Goal: Information Seeking & Learning: Learn about a topic

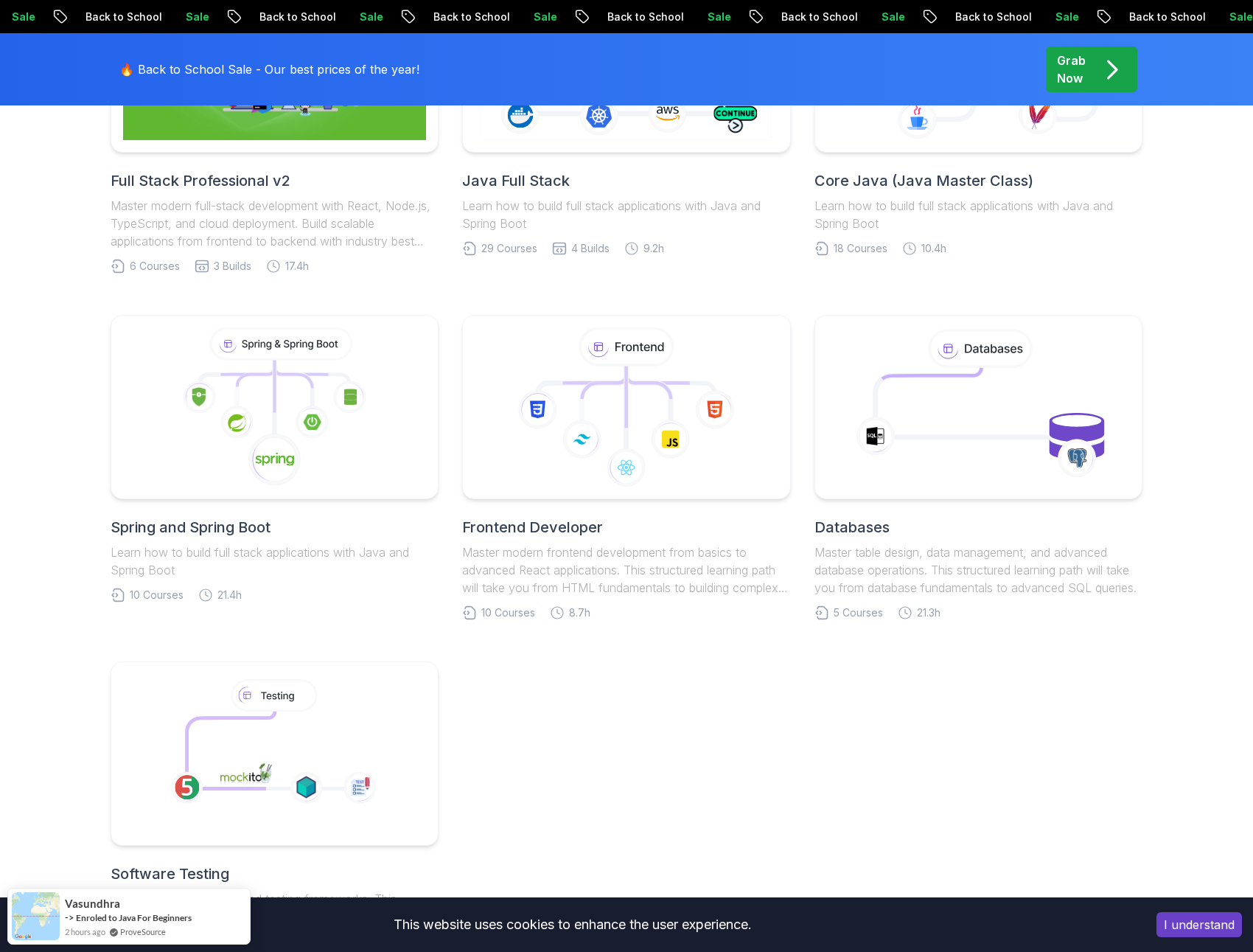
scroll to position [558, 0]
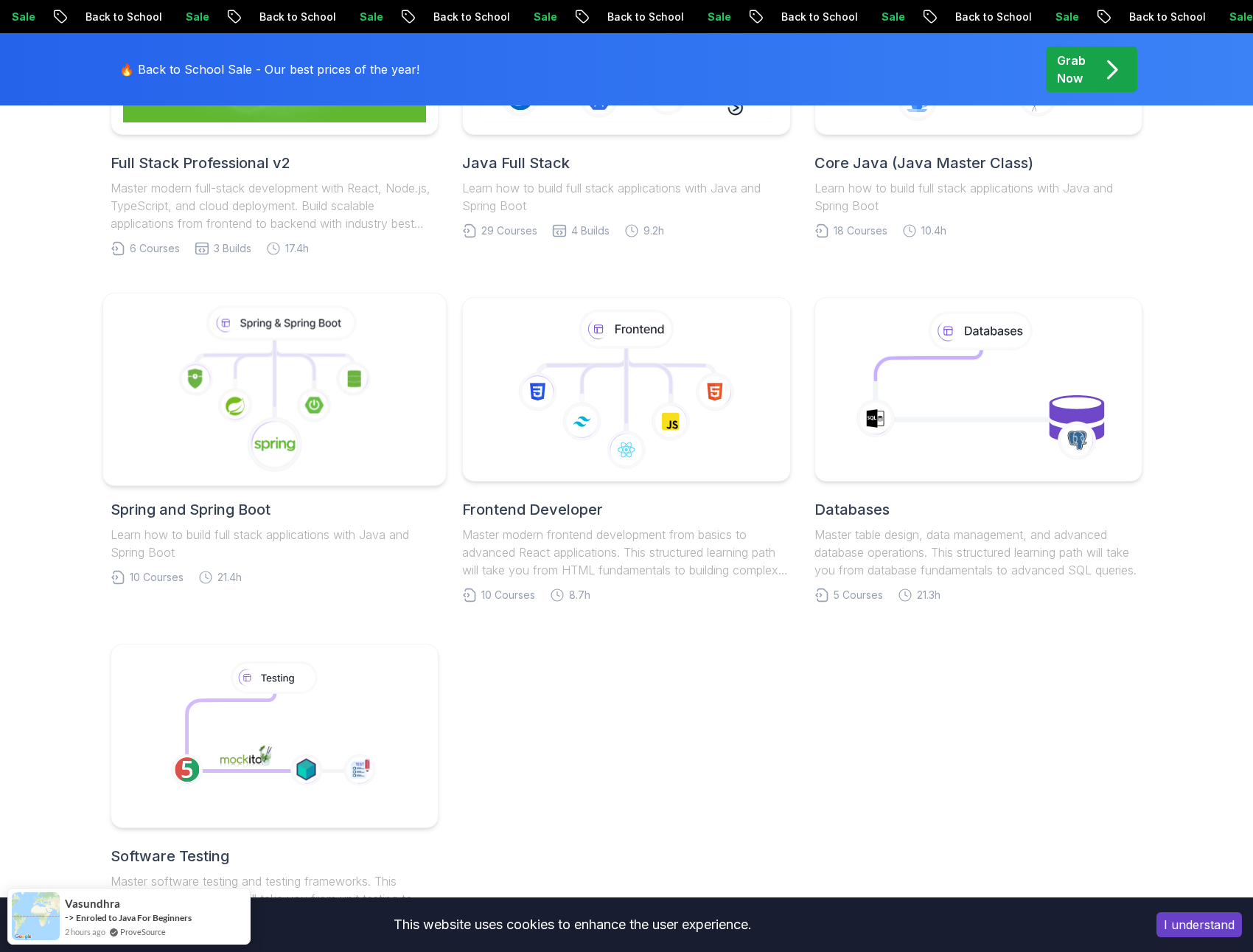
click at [317, 441] on icon at bounding box center [274, 389] width 318 height 167
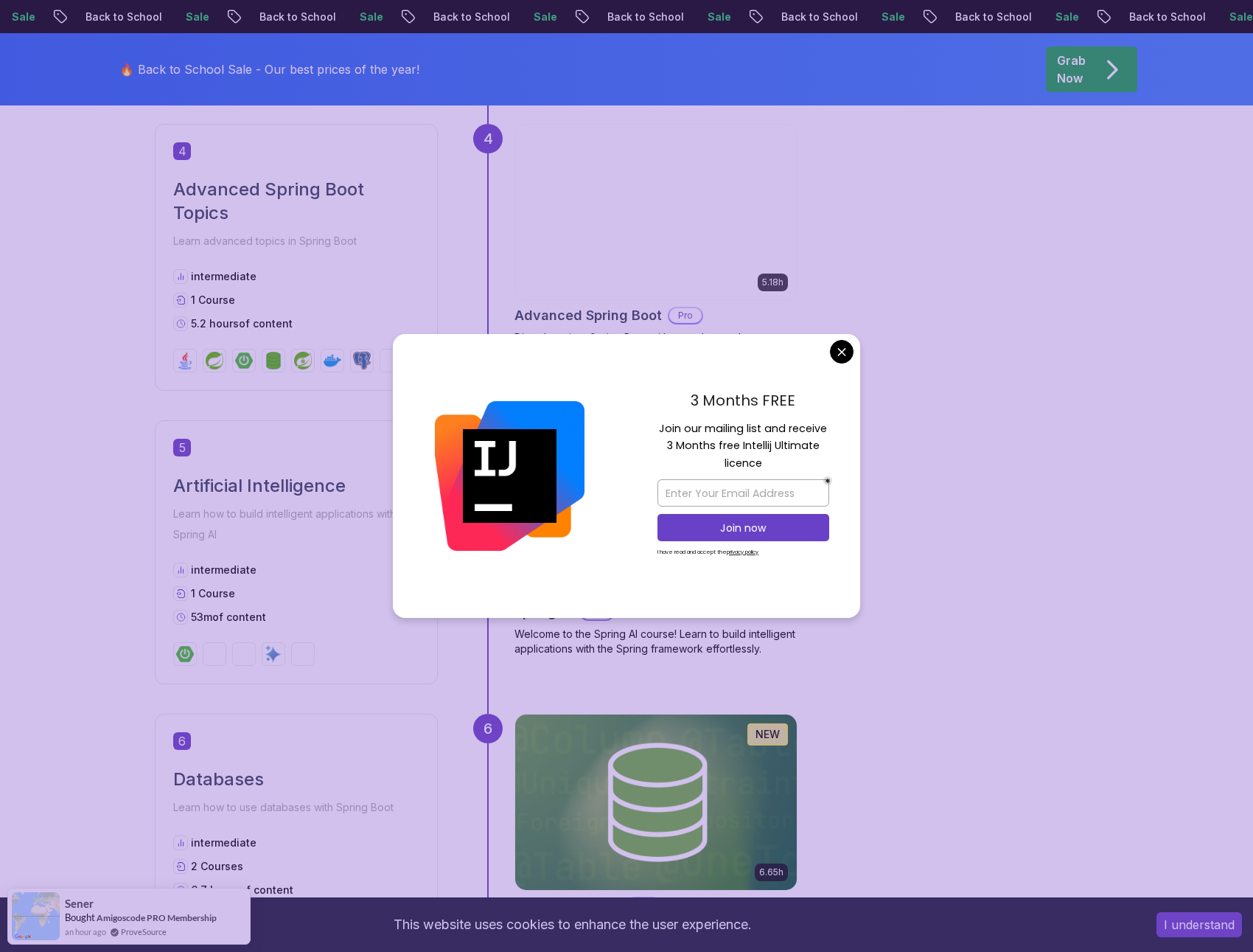
scroll to position [1736, 0]
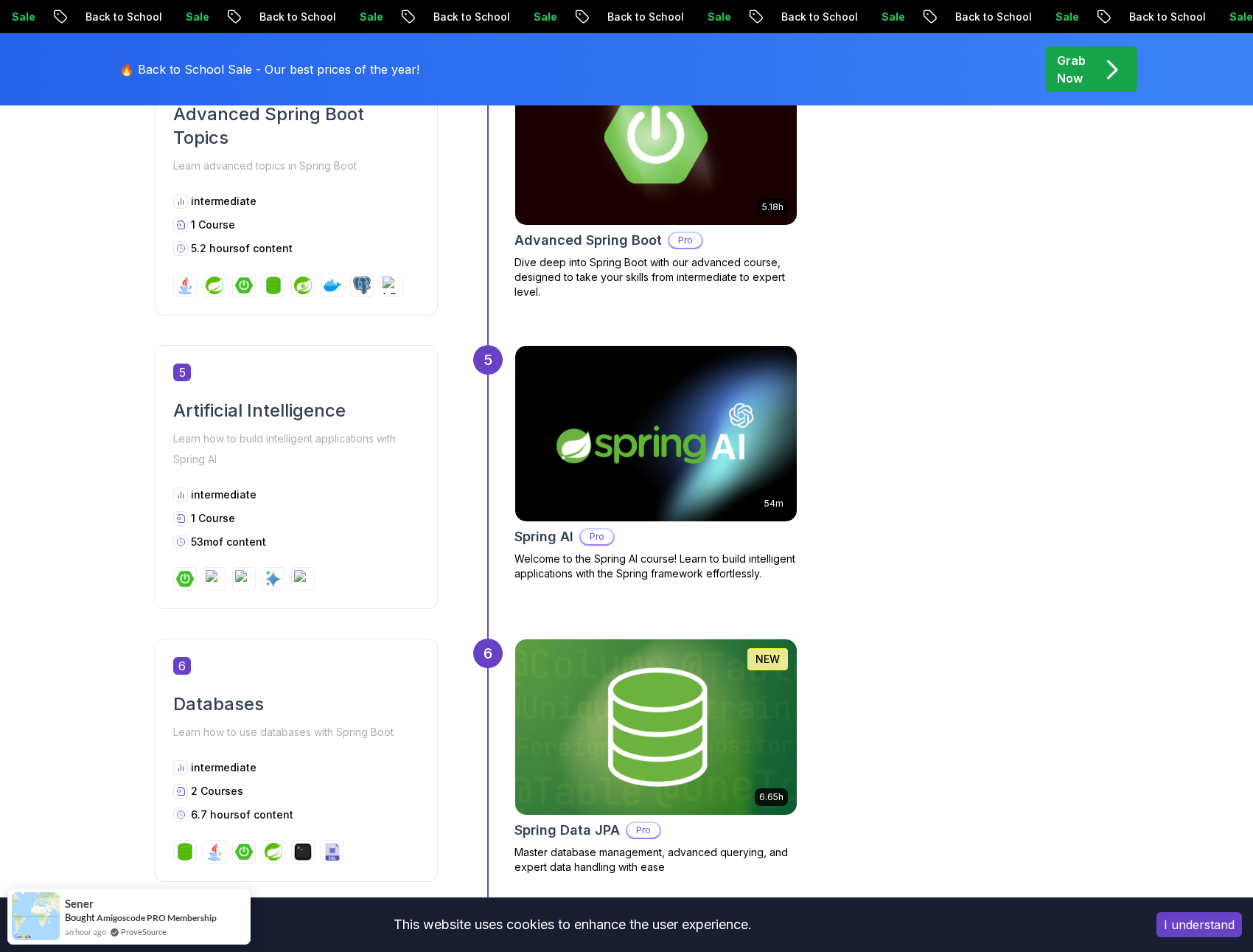
click at [847, 352] on body "Sale Back to School Sale Back to School Sale Back to School Sale Back to School…" at bounding box center [626, 601] width 1253 height 4674
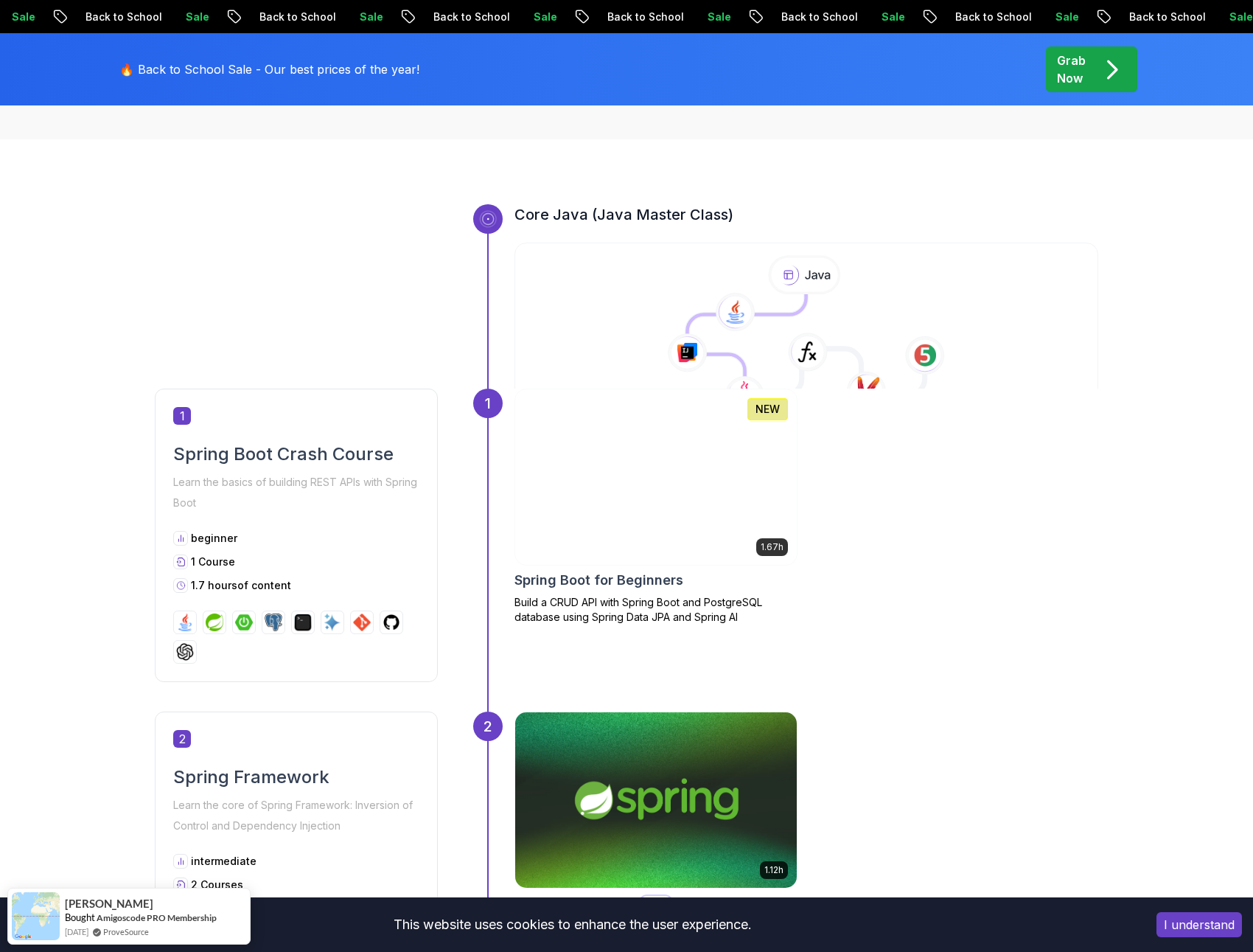
scroll to position [421, 0]
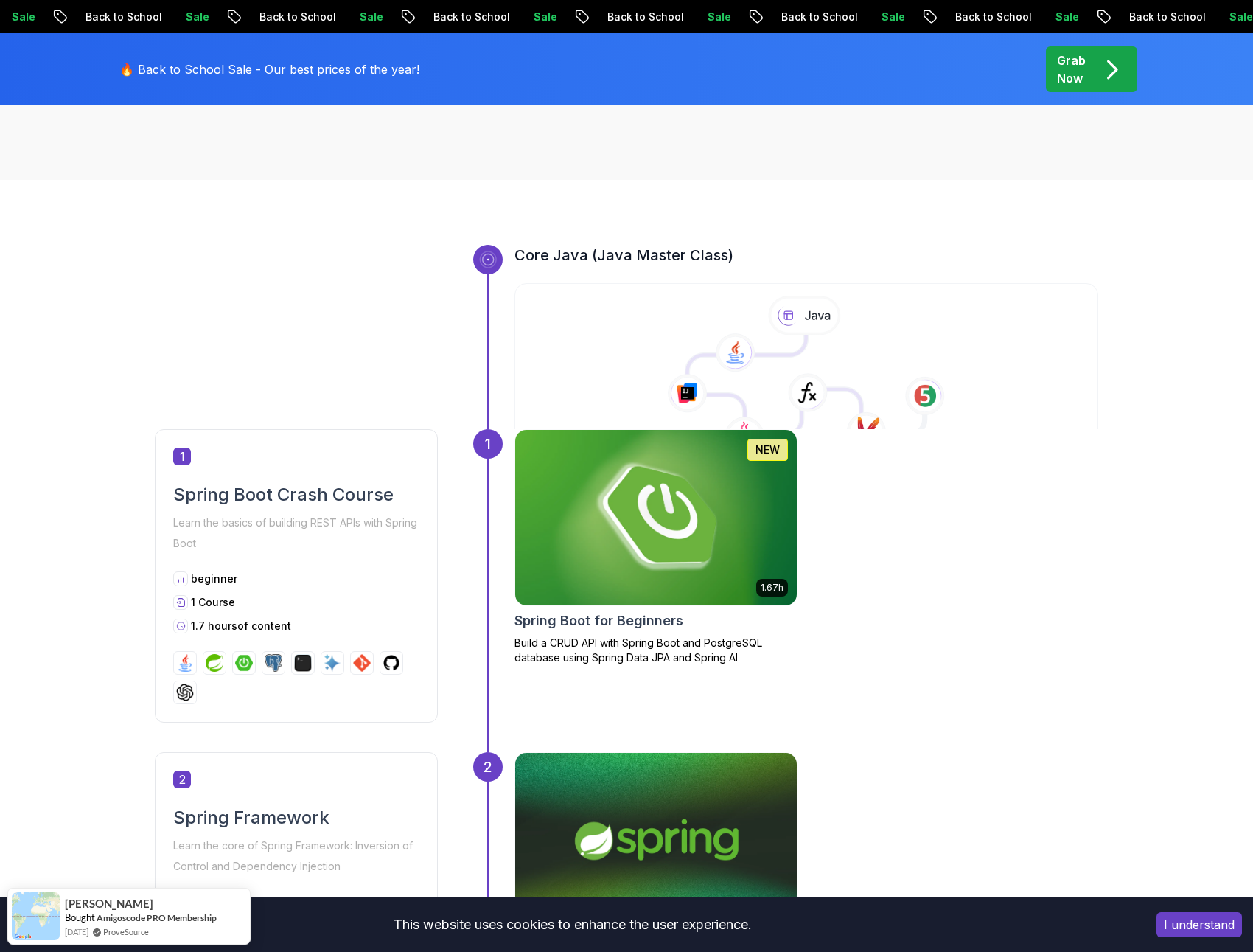
click at [605, 562] on img at bounding box center [656, 518] width 296 height 185
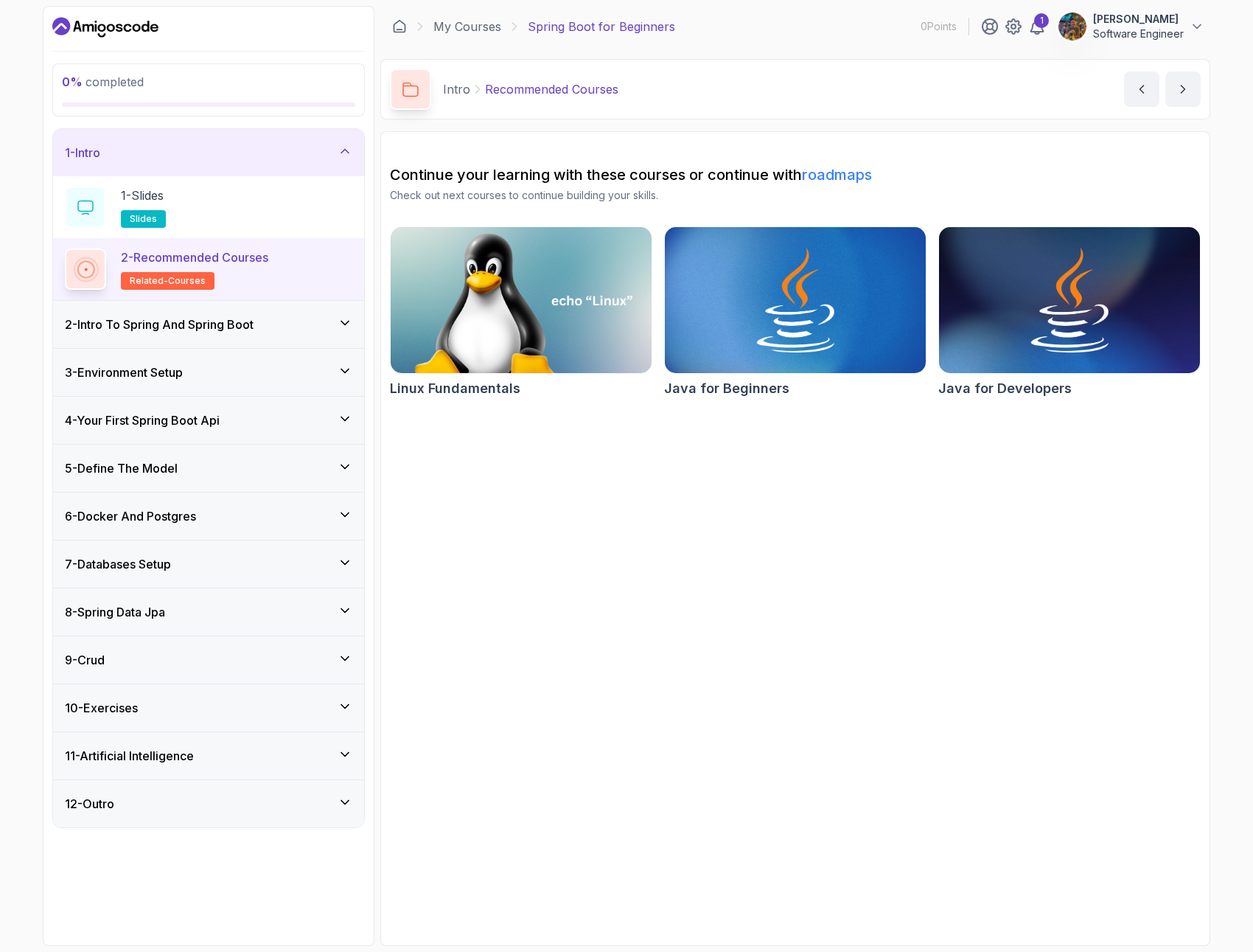
click at [253, 328] on h3 "2 - Intro To Spring And Spring Boot" at bounding box center [160, 324] width 189 height 17
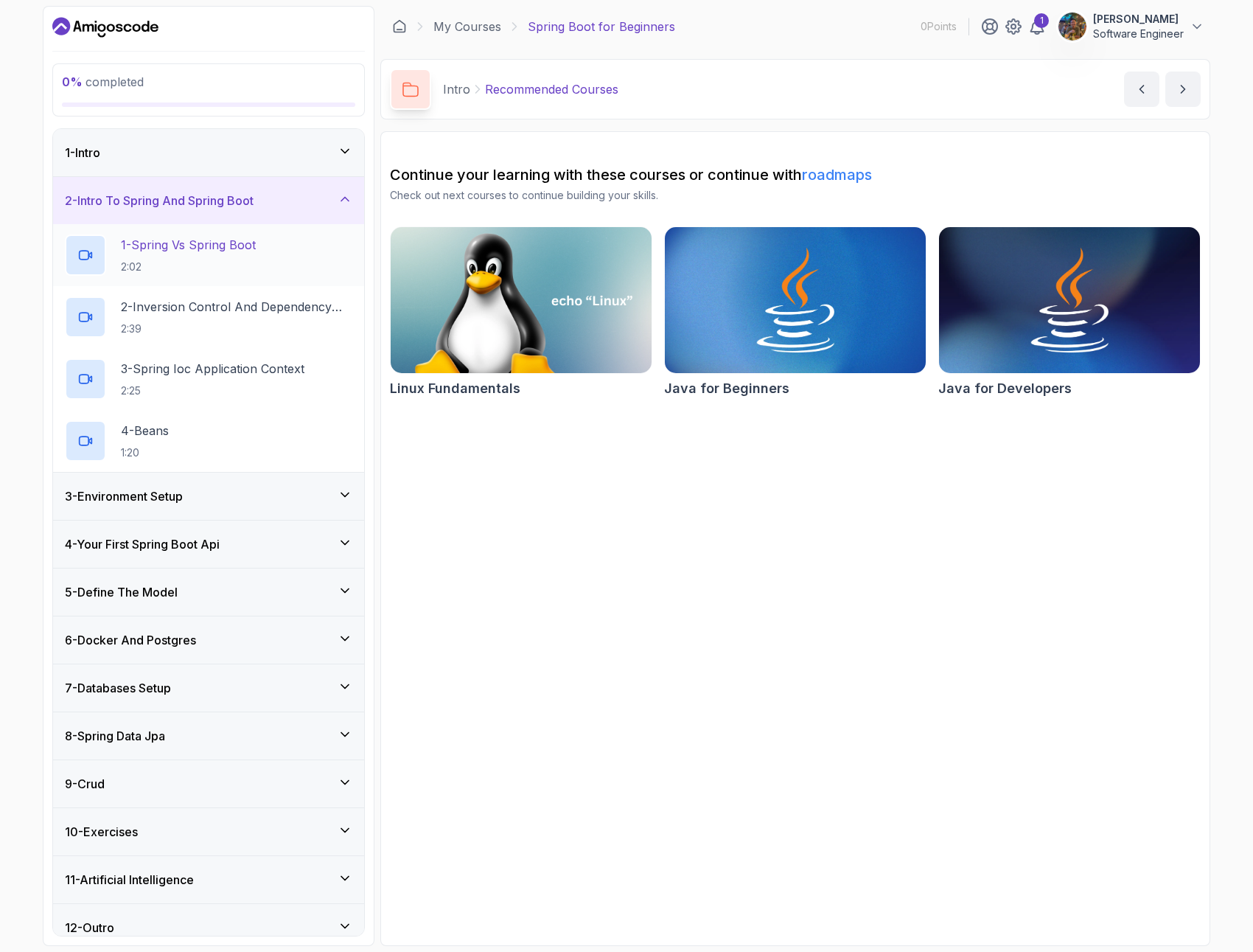
click at [227, 252] on p "1 - Spring Vs Spring Boot" at bounding box center [188, 245] width 135 height 17
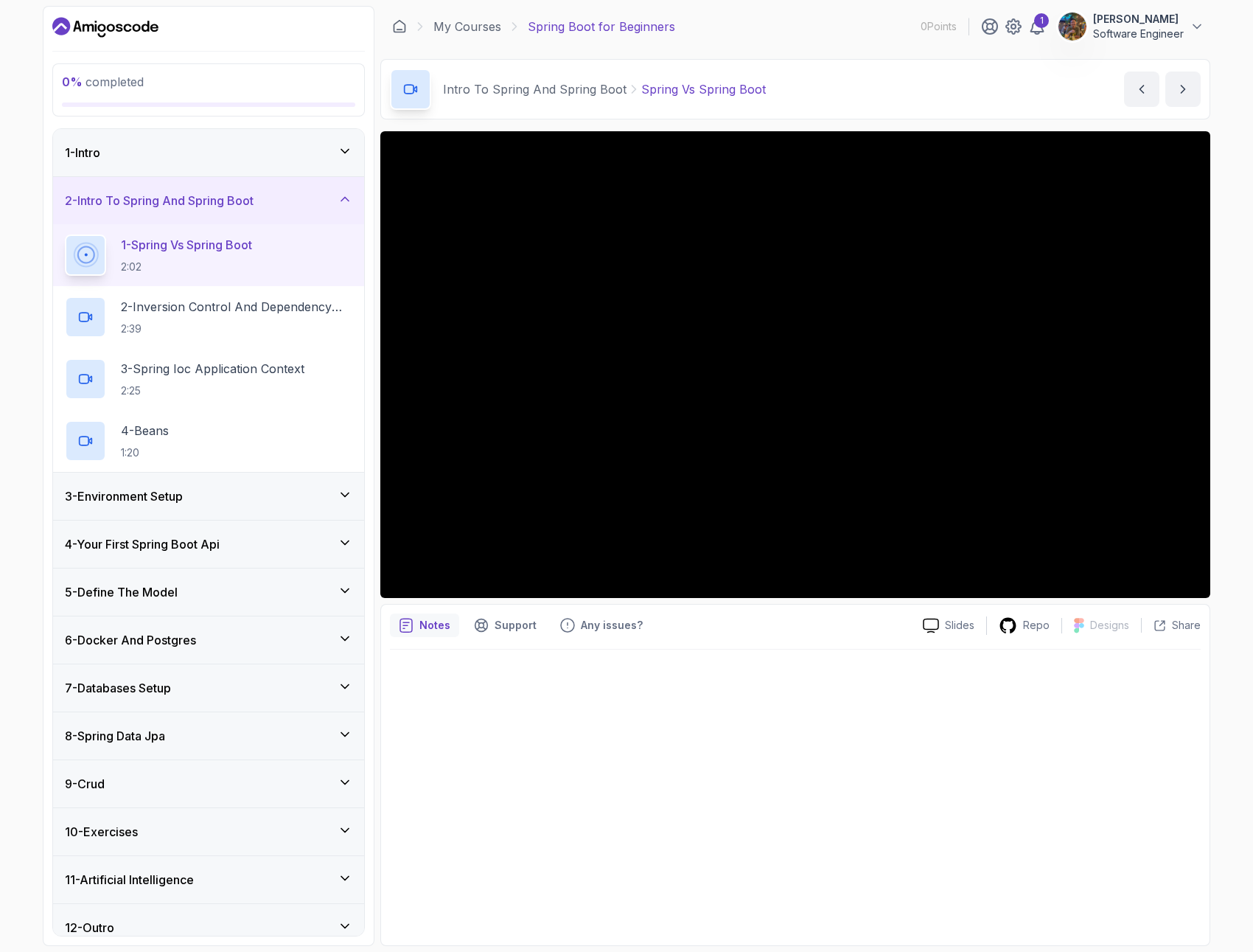
click at [271, 545] on div "4 - Your First Spring Boot Api" at bounding box center [209, 544] width 288 height 17
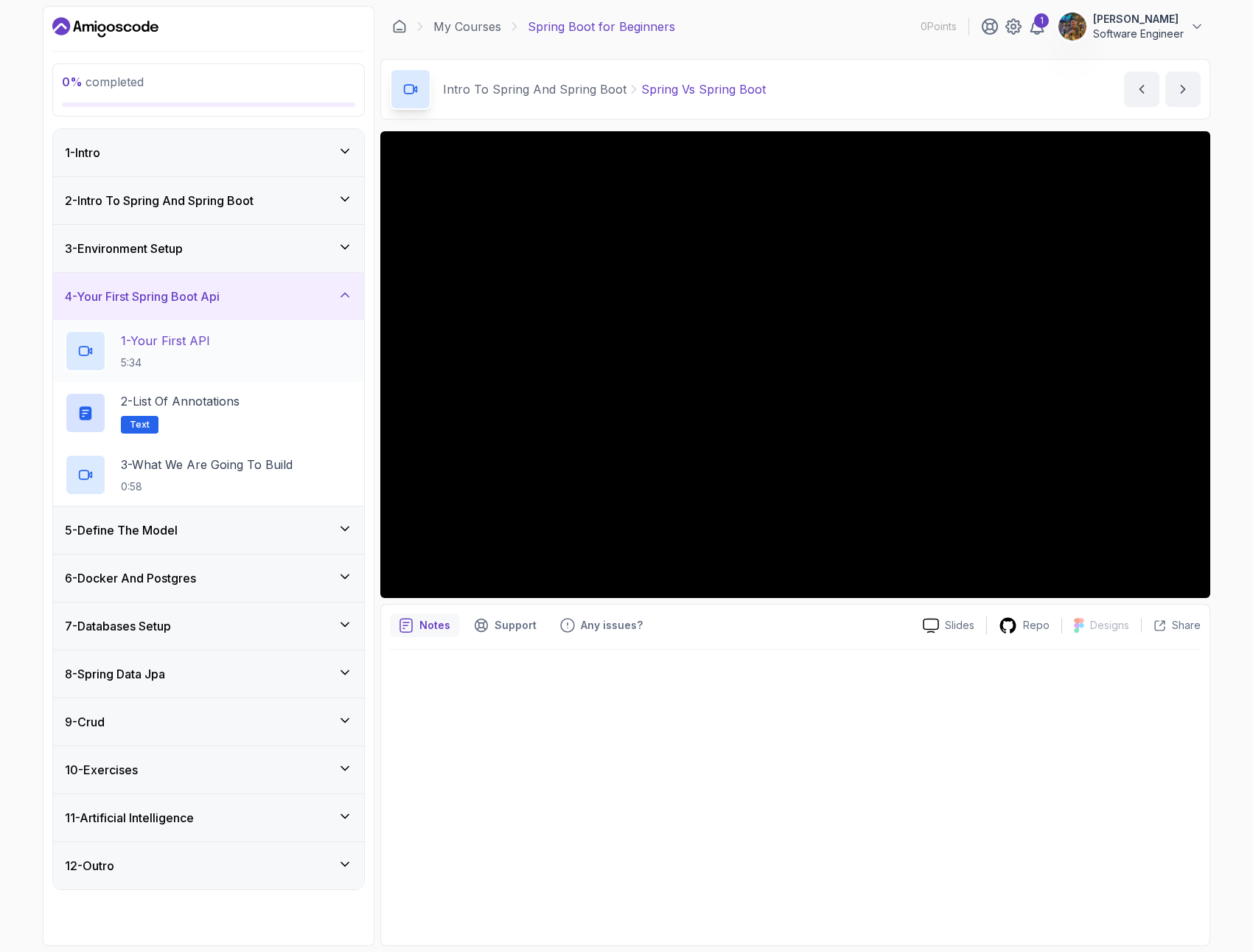
click at [238, 346] on div "1 - Your First API 5:34" at bounding box center [209, 351] width 288 height 42
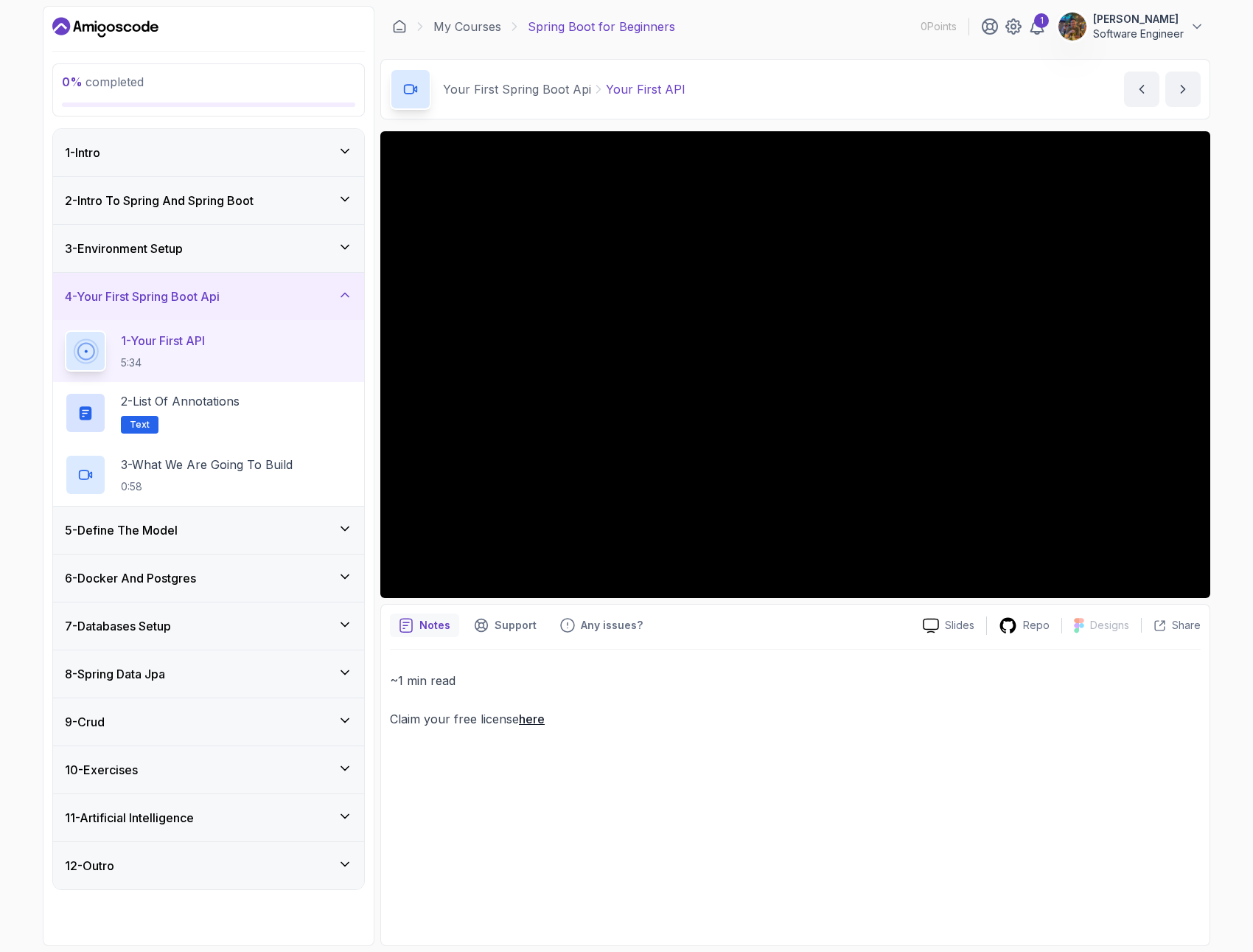
click at [253, 194] on h3 "2 - Intro To Spring And Spring Boot" at bounding box center [160, 200] width 189 height 17
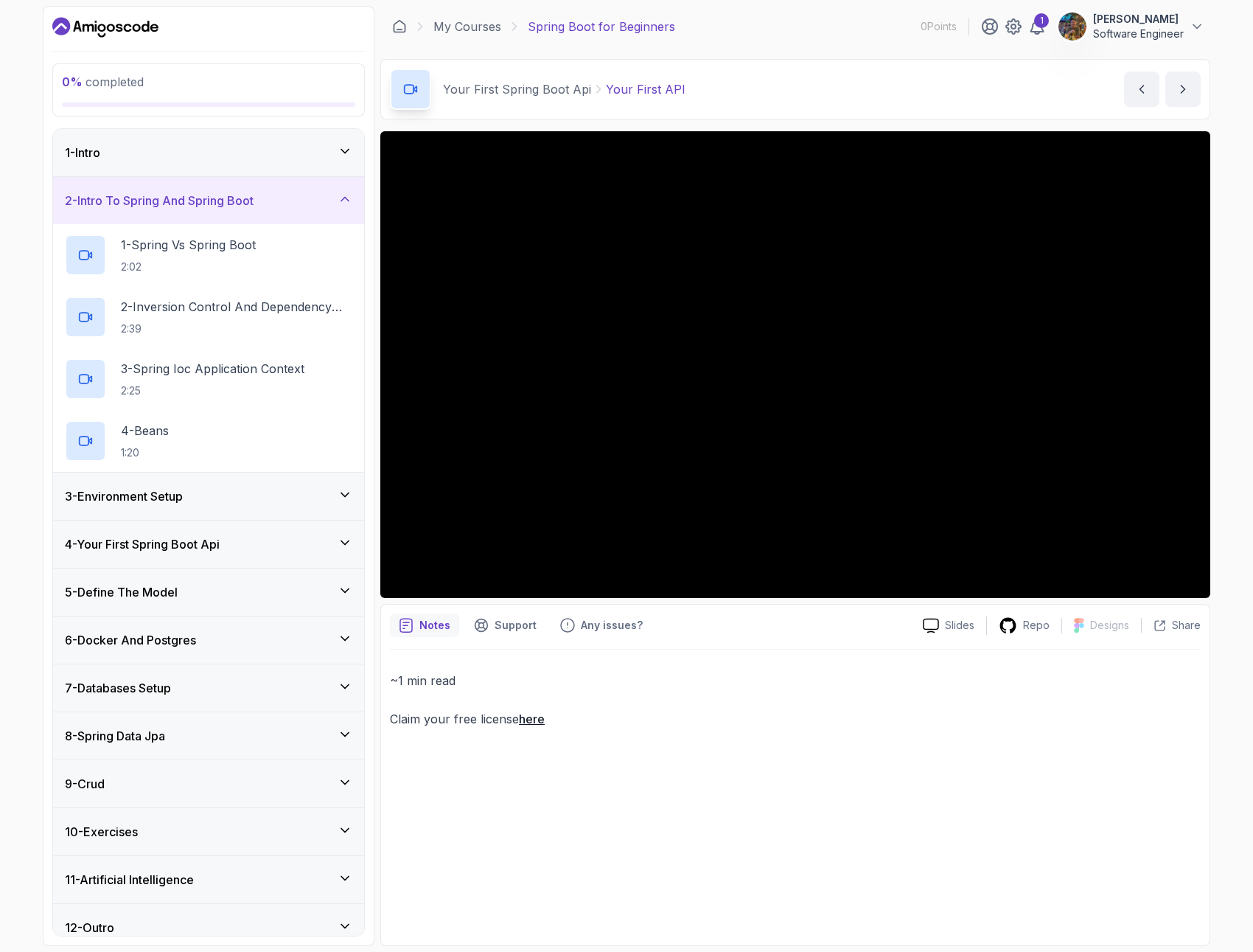
scroll to position [16, 0]
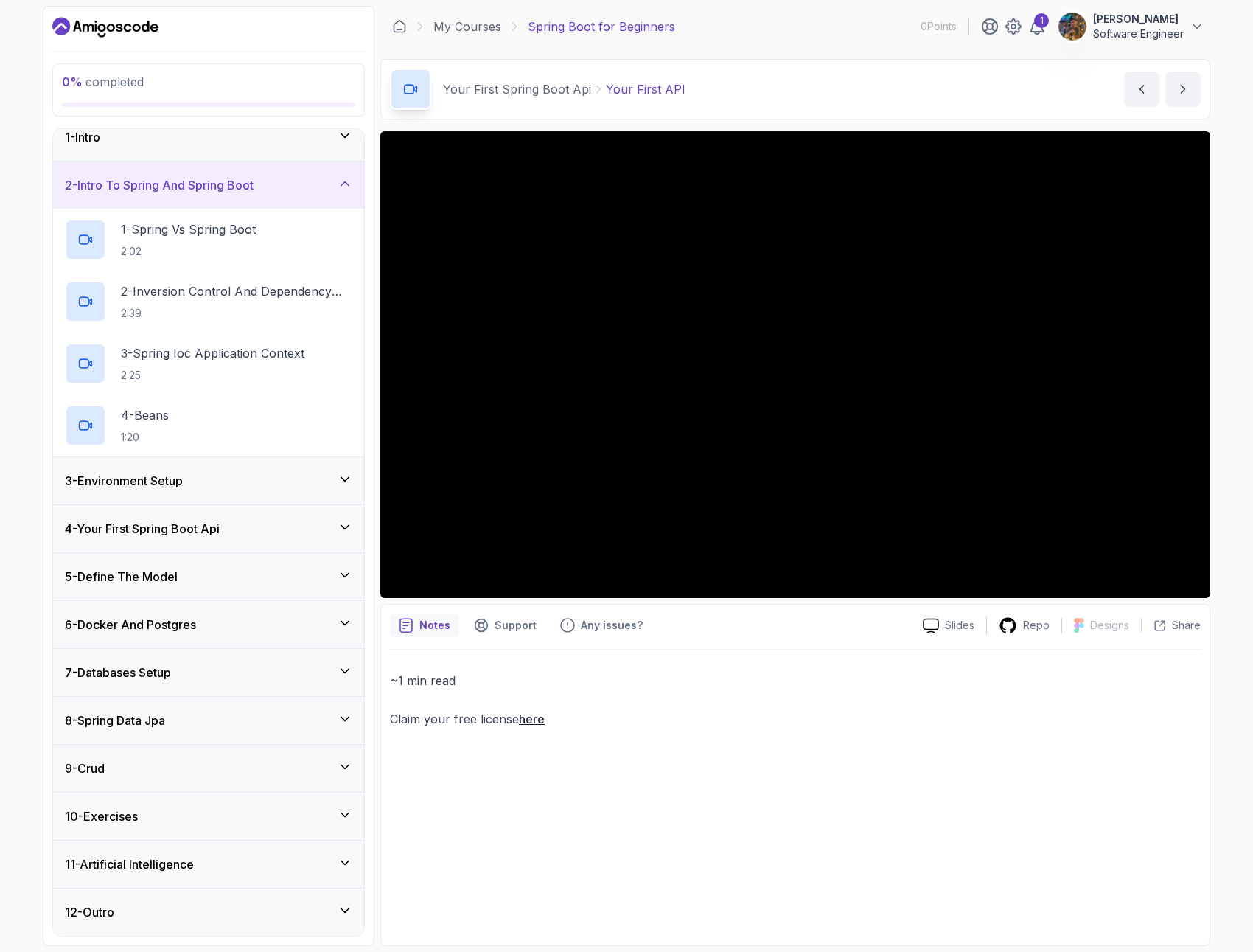
click at [238, 705] on div "8 - Spring Data Jpa" at bounding box center [208, 721] width 311 height 47
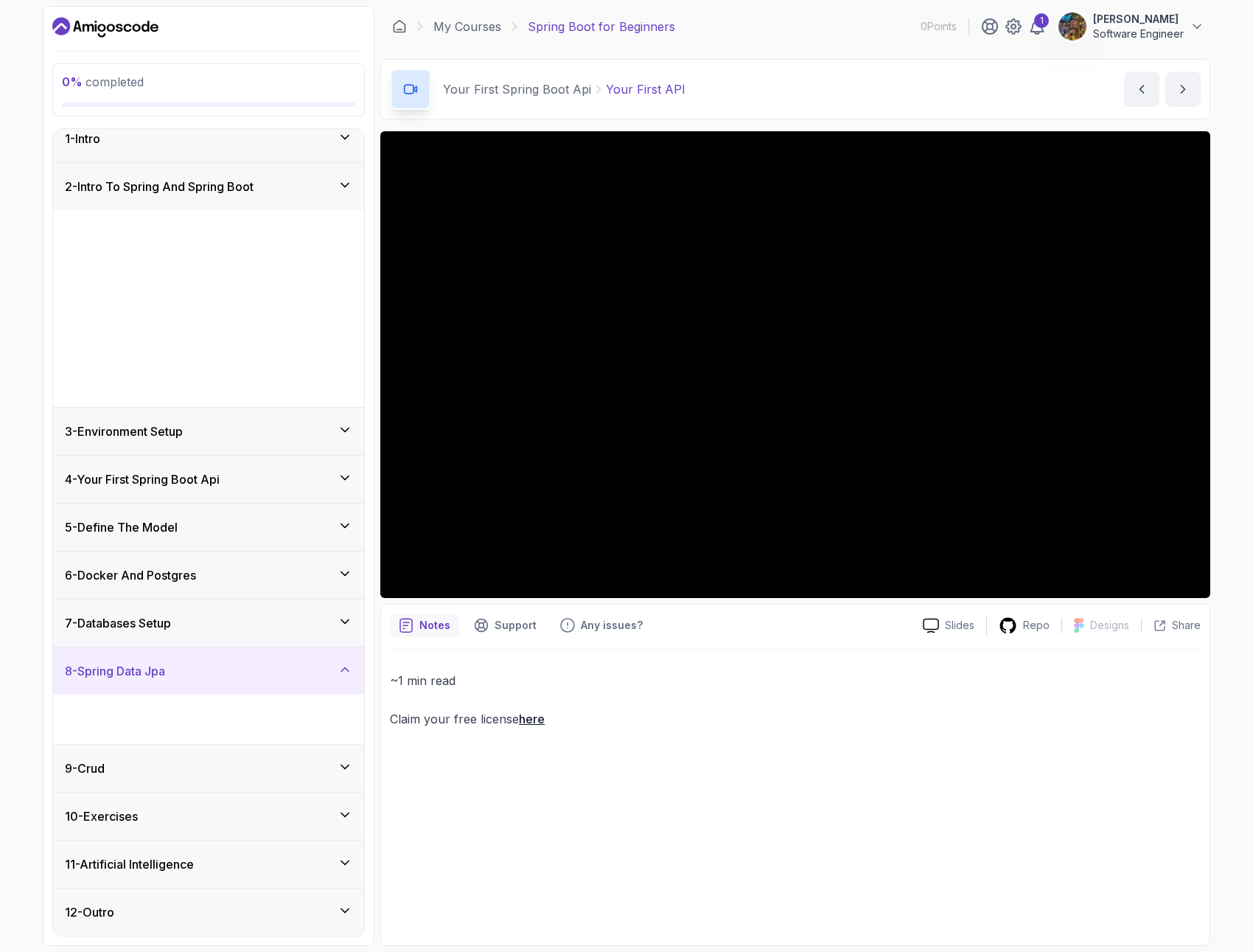
scroll to position [0, 0]
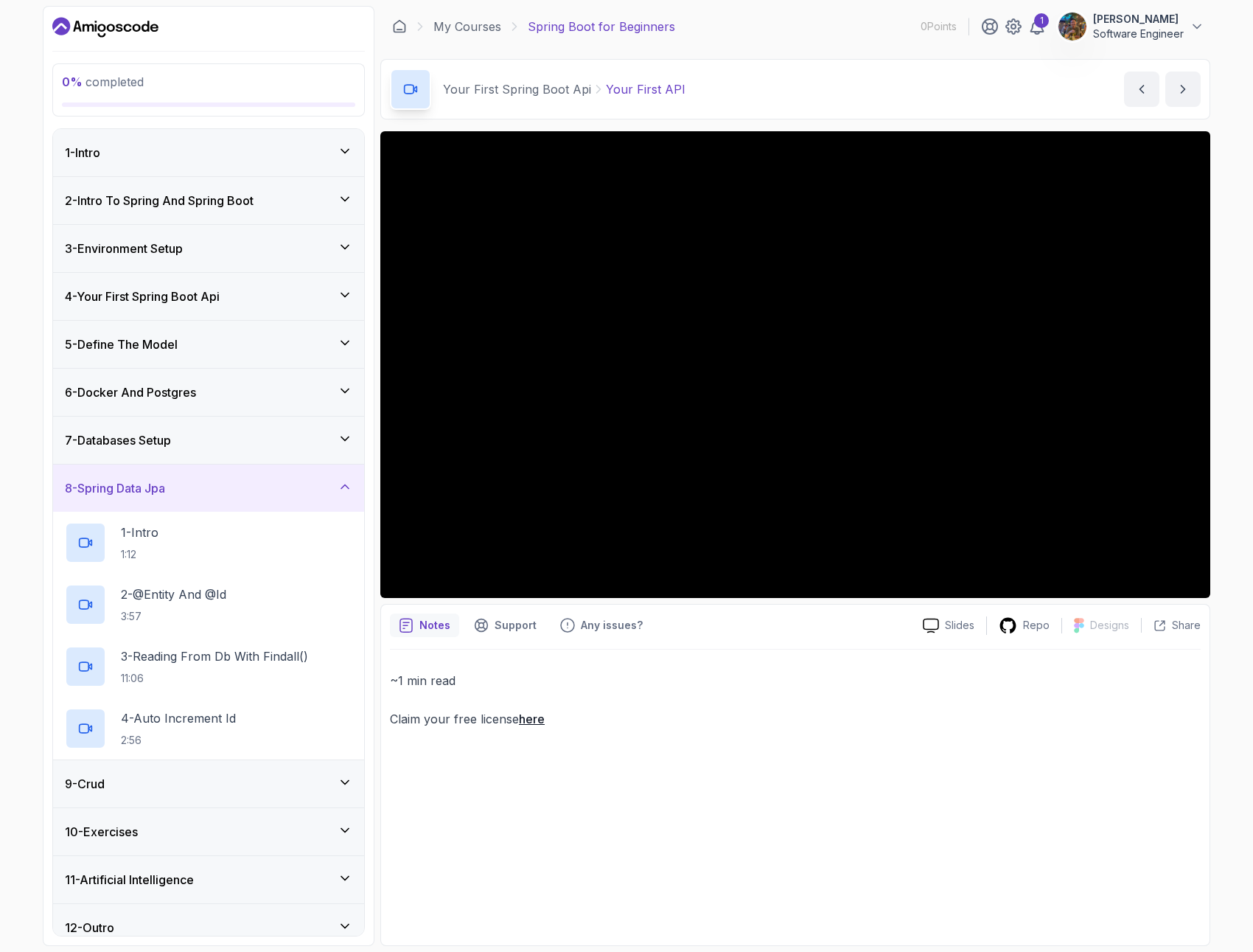
click at [291, 295] on div "4 - Your First Spring Boot Api" at bounding box center [209, 297] width 288 height 17
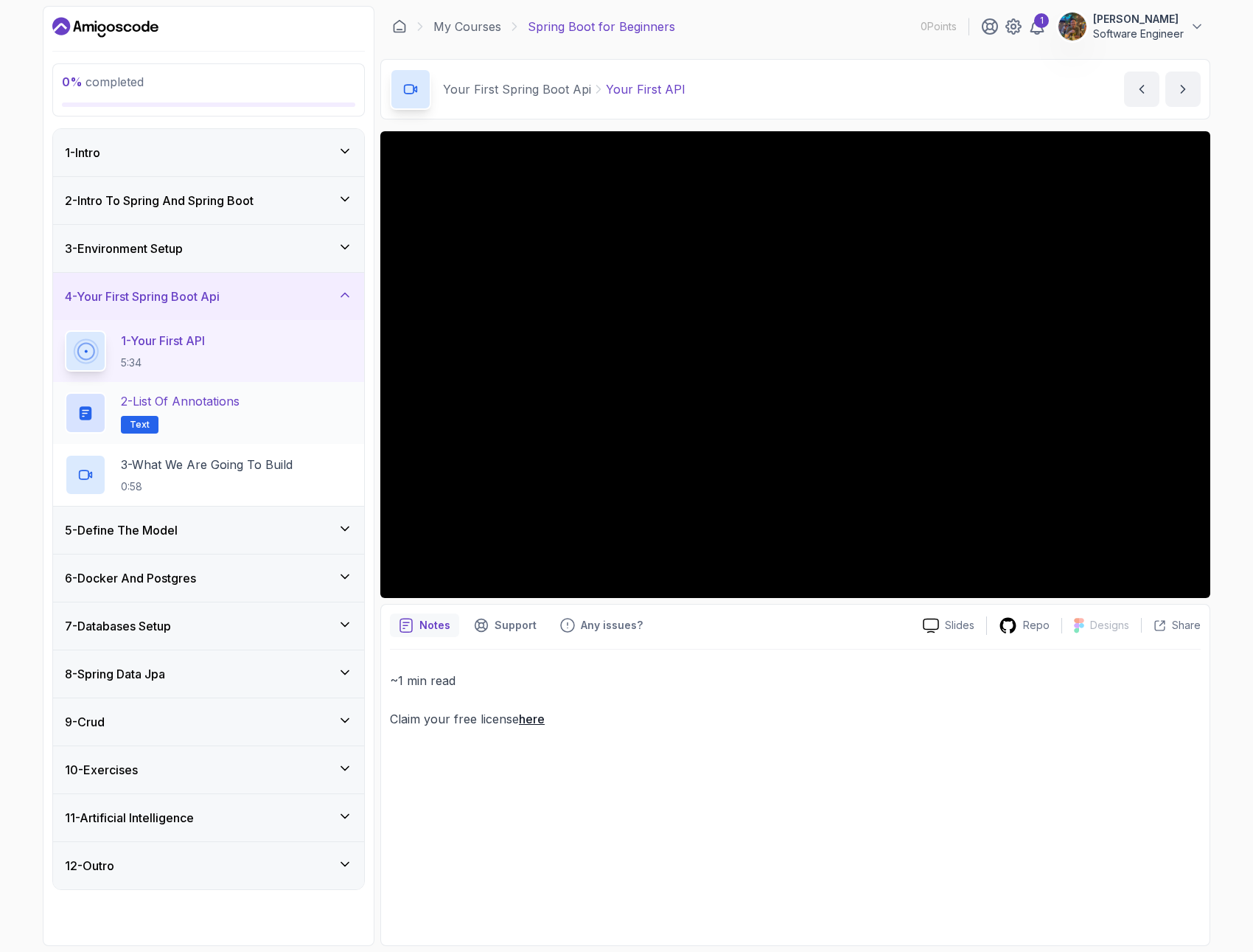
click at [253, 404] on div "2 - List of Annotations Text" at bounding box center [209, 413] width 288 height 42
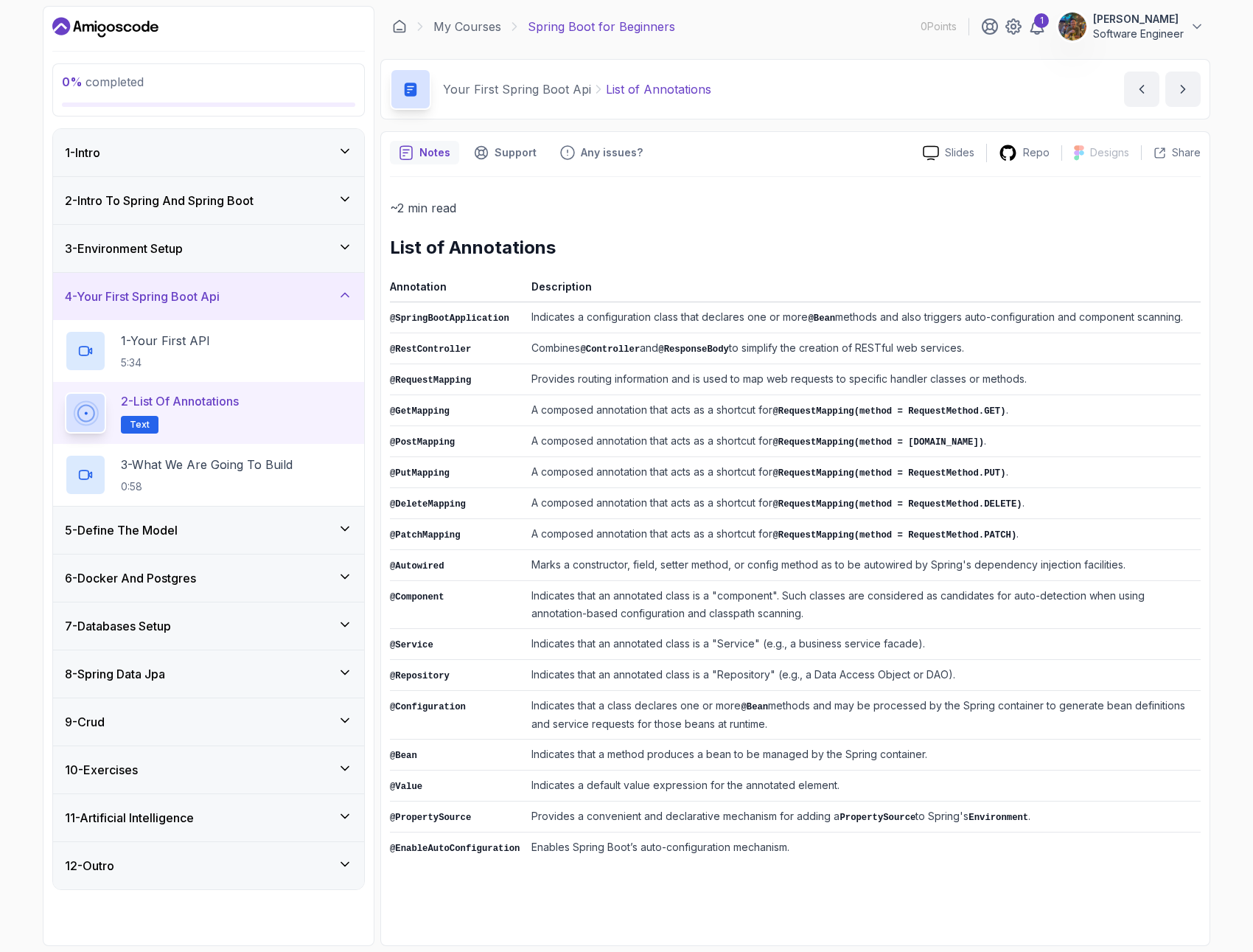
click at [238, 404] on p "2 - List of Annotations" at bounding box center [179, 401] width 118 height 17
click at [215, 354] on div "1 - Your First API 5:34" at bounding box center [209, 351] width 288 height 42
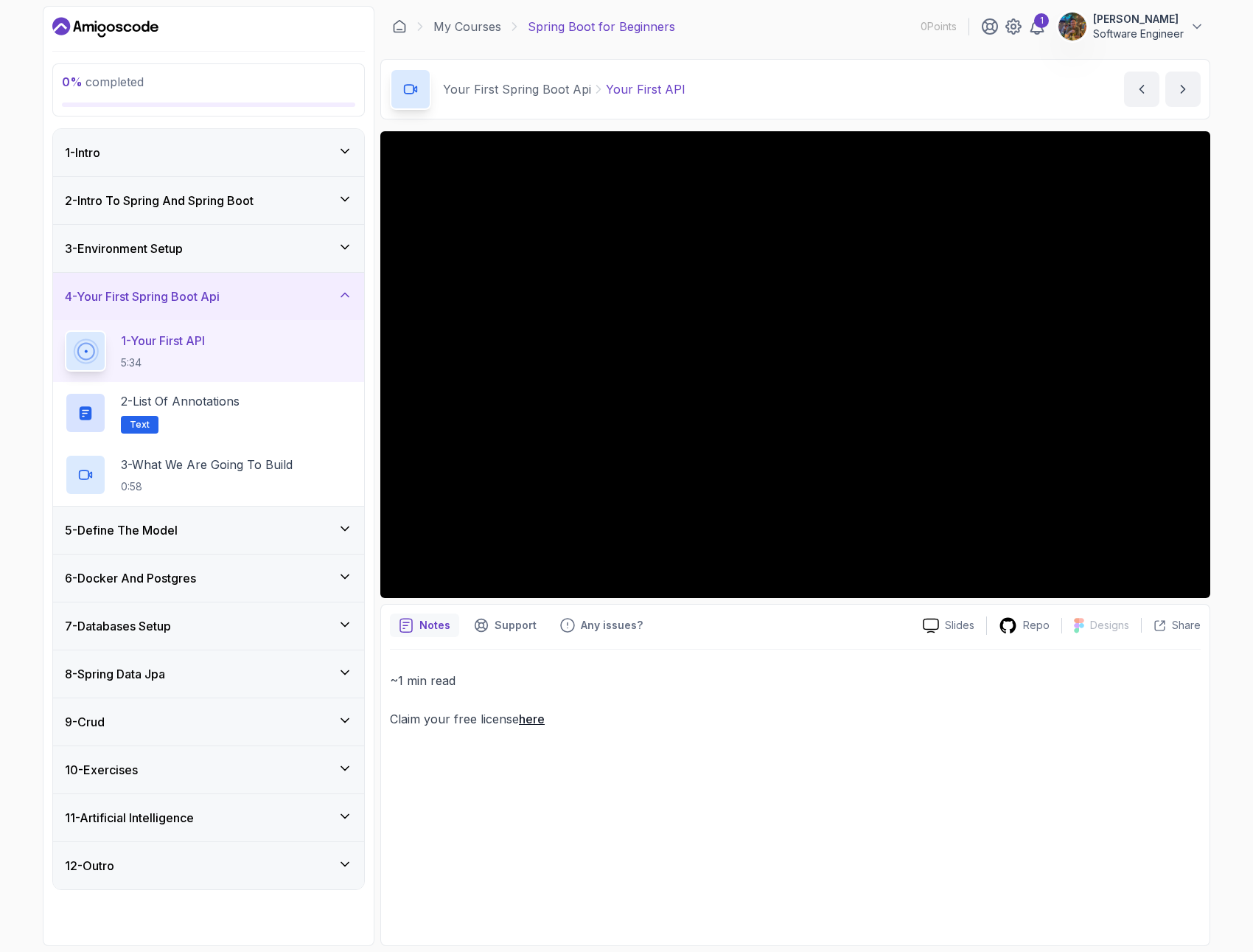
click at [202, 518] on div "5 - Define The Model" at bounding box center [208, 530] width 311 height 47
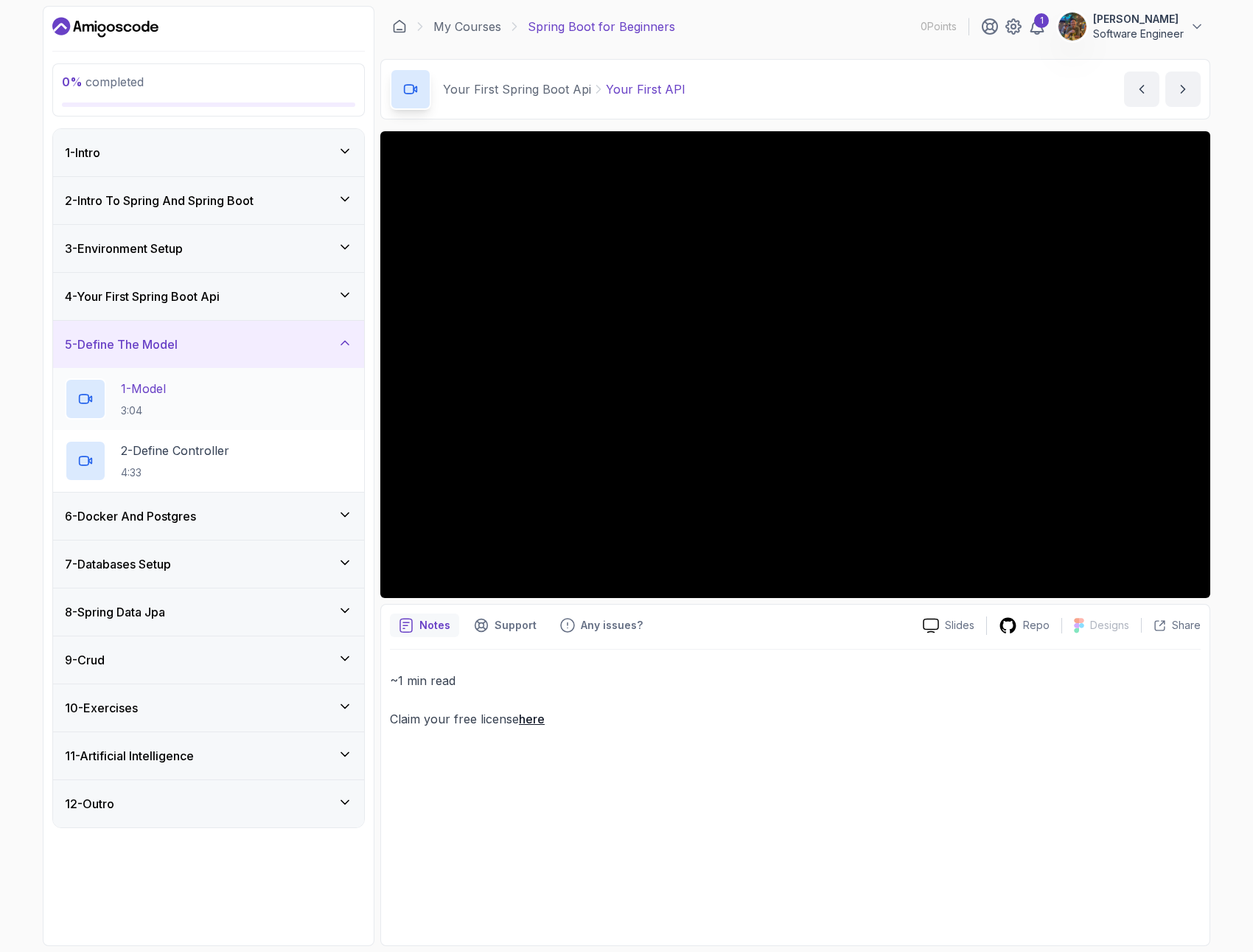
click at [205, 387] on div "1 - Model 3:04" at bounding box center [209, 399] width 288 height 42
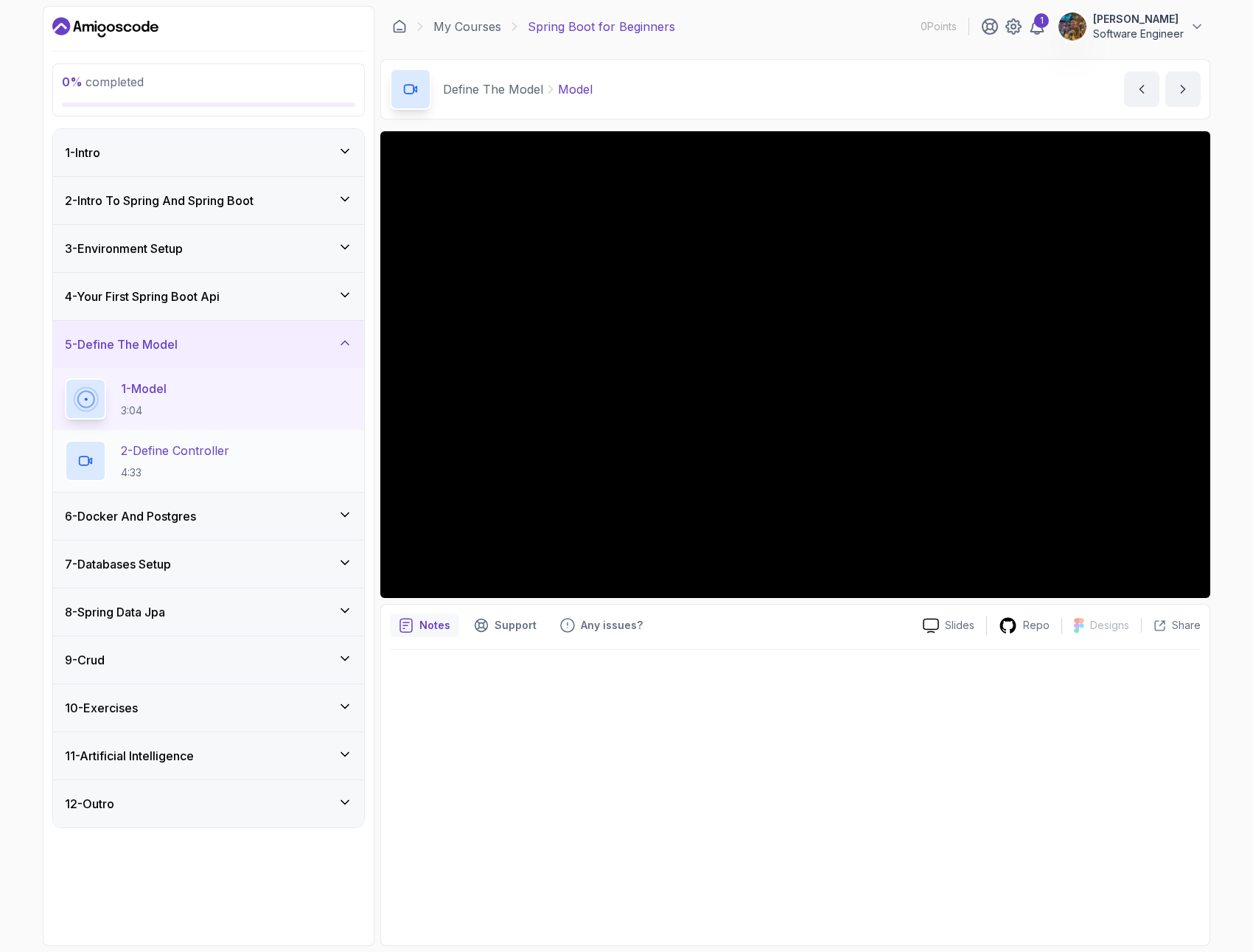
click at [191, 455] on p "2 - Define Controller" at bounding box center [174, 450] width 108 height 17
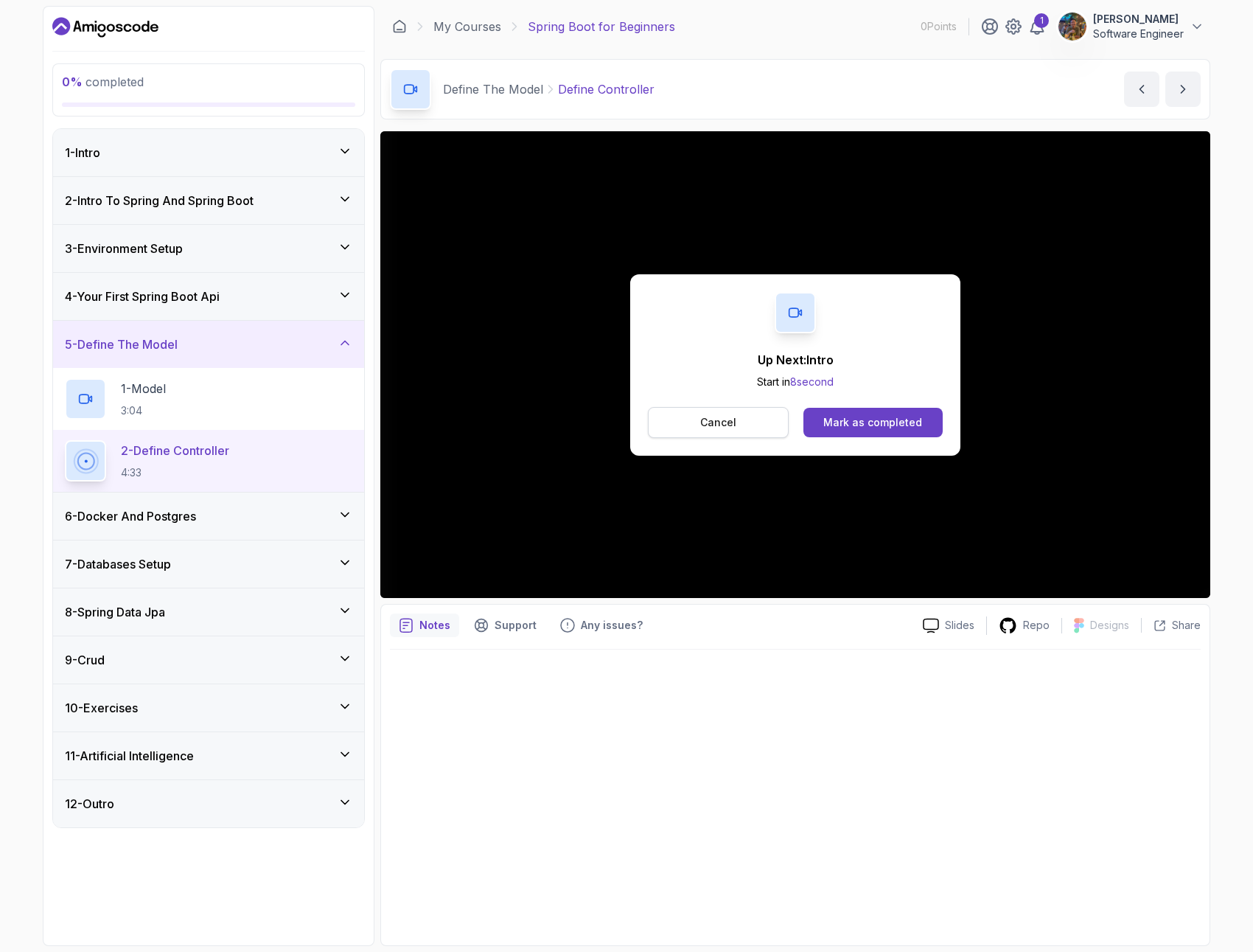
click at [728, 426] on p "Cancel" at bounding box center [719, 422] width 36 height 15
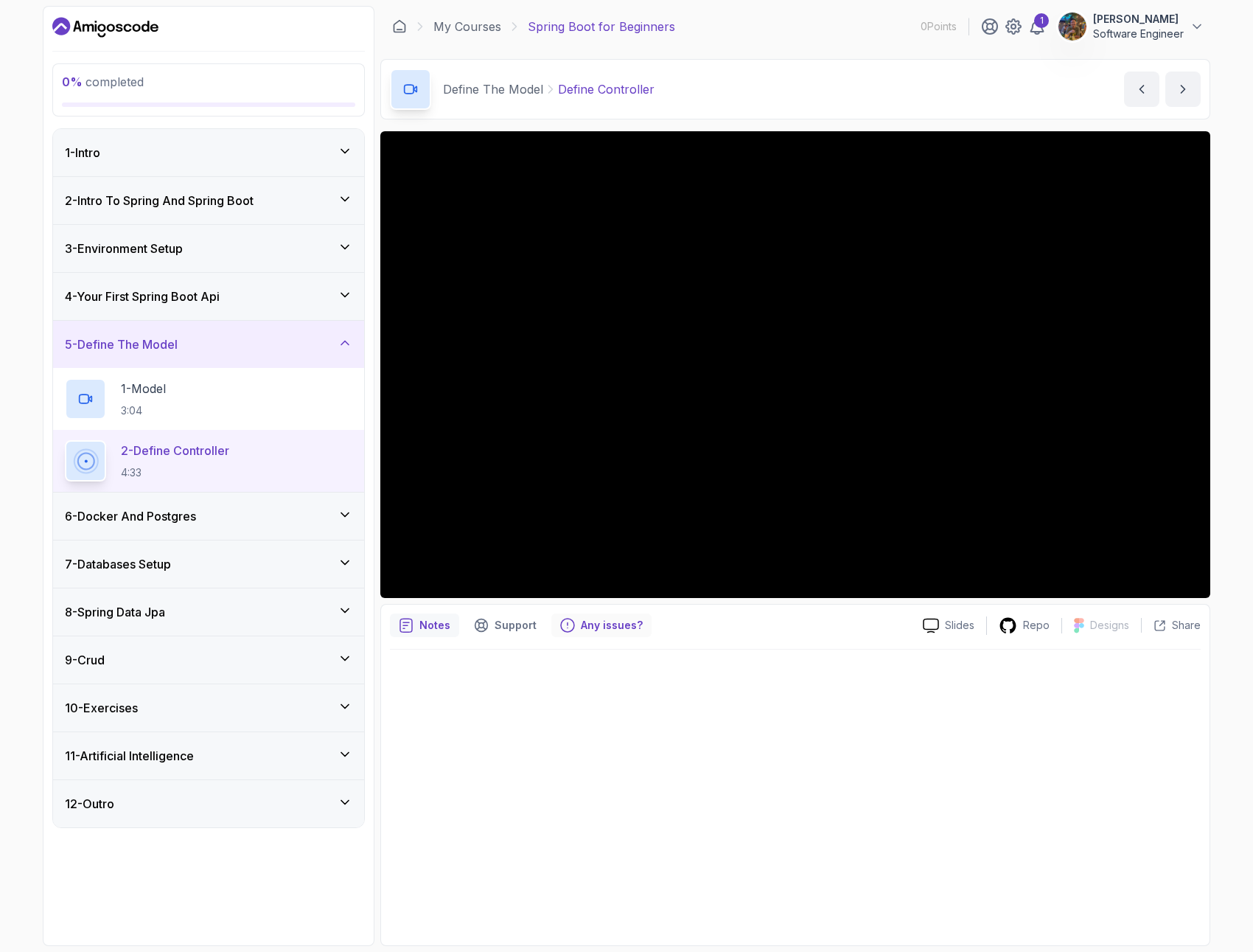
click at [601, 628] on p "Any issues?" at bounding box center [611, 625] width 62 height 15
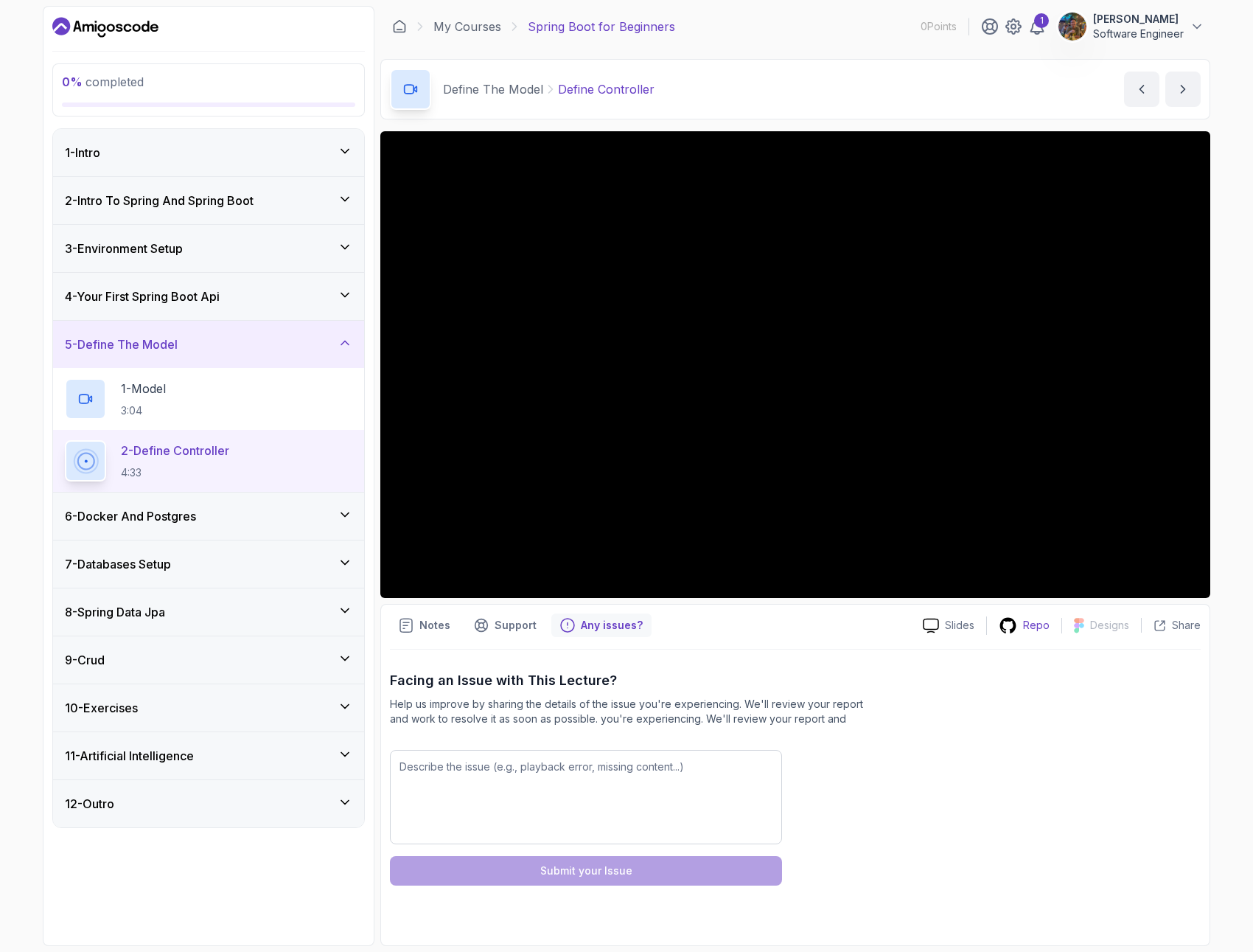
click at [1028, 630] on p "Repo" at bounding box center [1036, 625] width 27 height 15
